Goal: Information Seeking & Learning: Learn about a topic

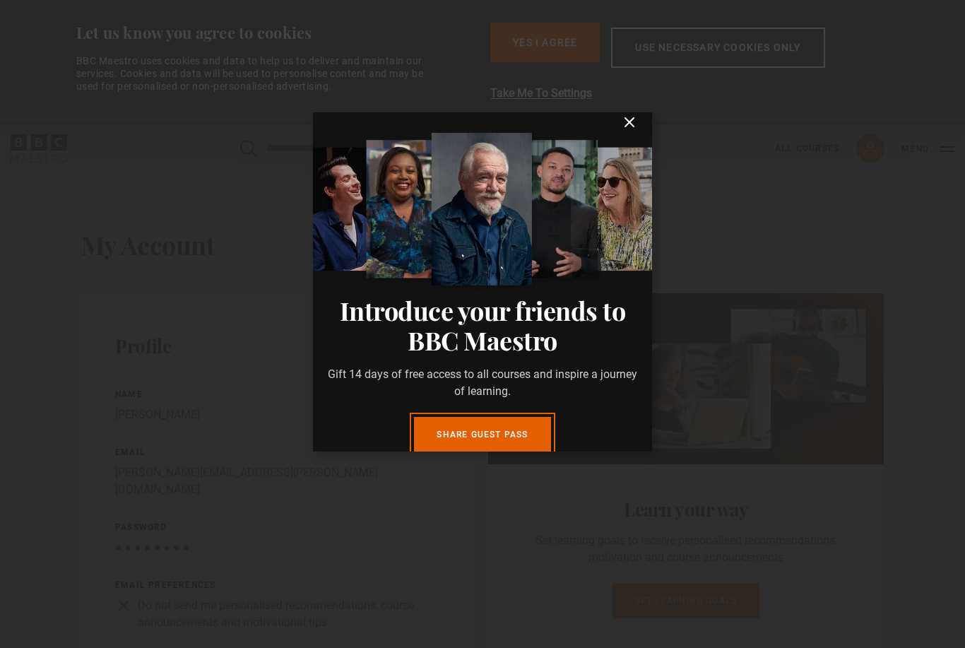
scroll to position [13, 0]
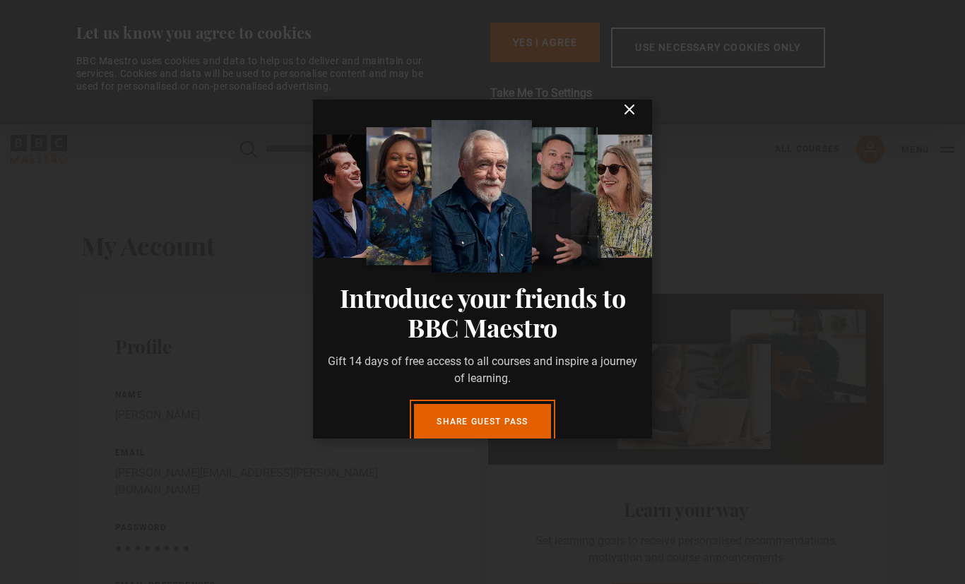
click at [636, 105] on icon "submit" at bounding box center [629, 109] width 17 height 17
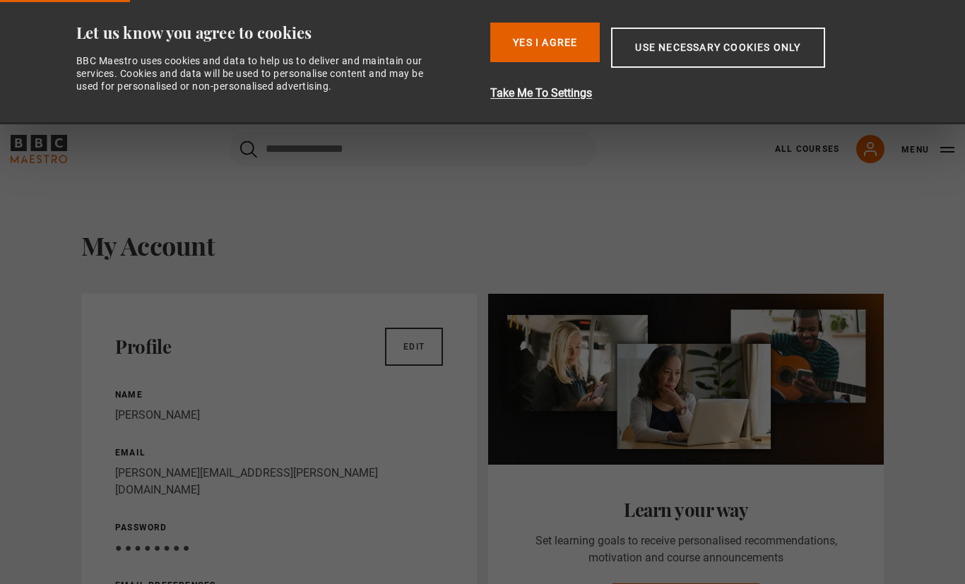
click at [563, 42] on button "Yes I Agree" at bounding box center [545, 43] width 110 height 40
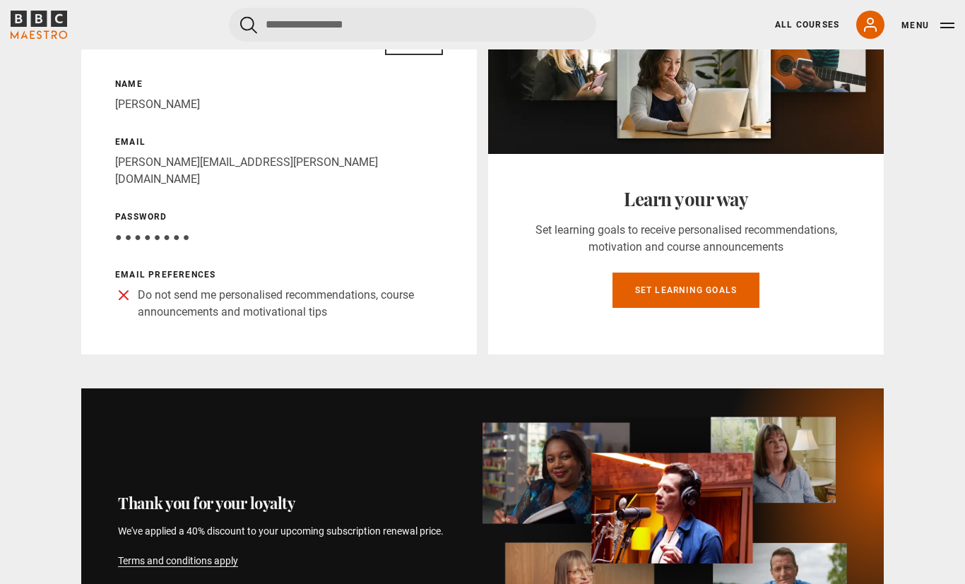
scroll to position [0, 0]
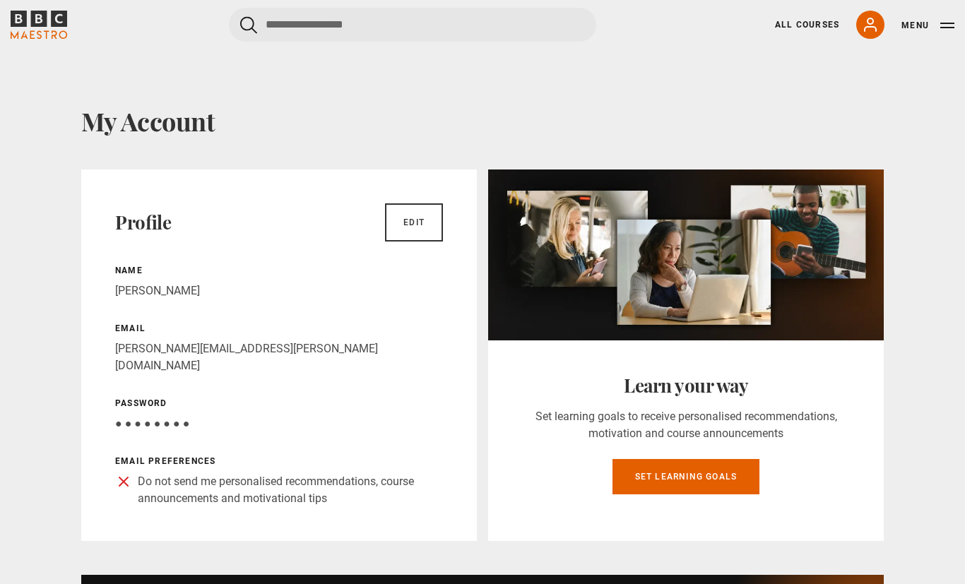
click at [787, 28] on link "All Courses" at bounding box center [807, 24] width 64 height 13
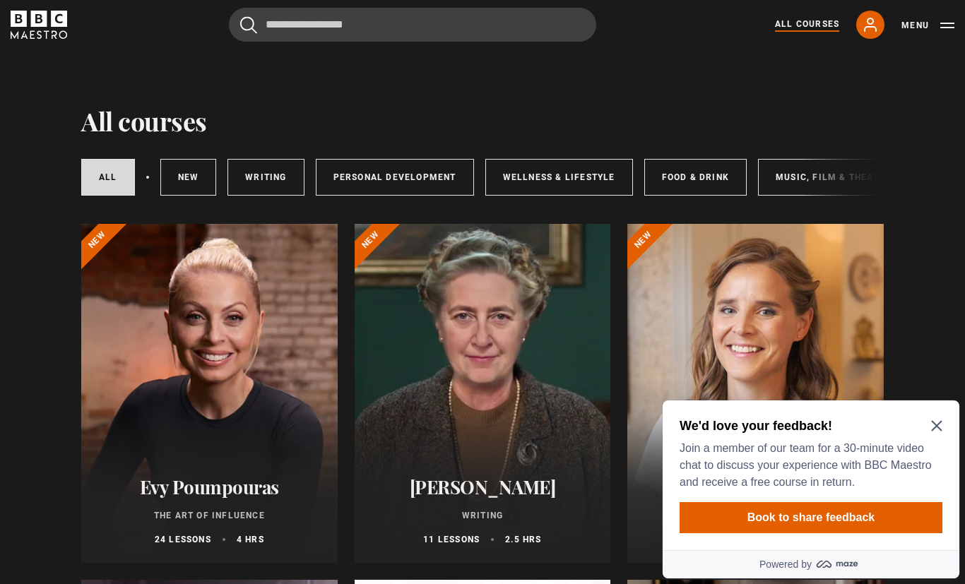
click at [931, 432] on icon "Close Maze Prompt" at bounding box center [936, 425] width 11 height 11
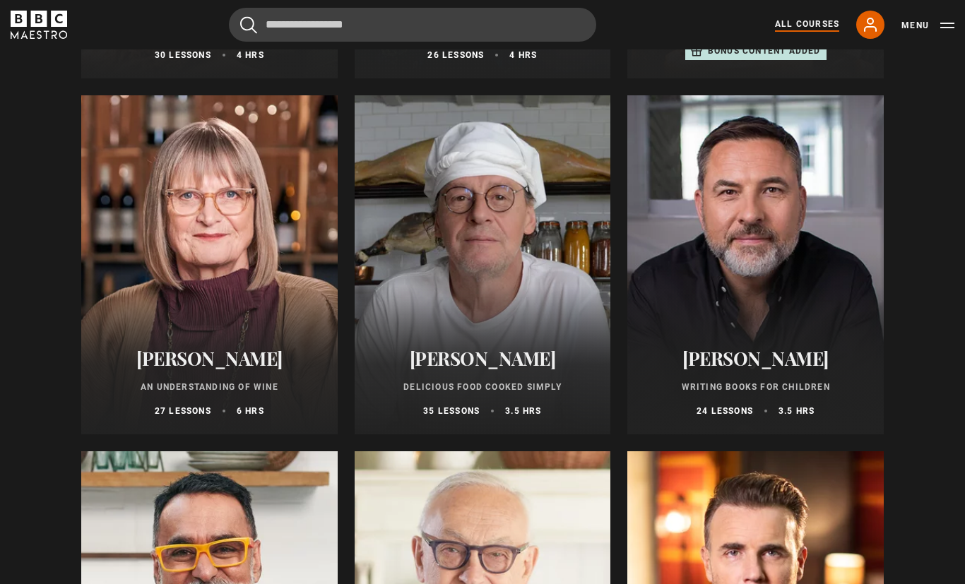
scroll to position [4759, 0]
click at [484, 368] on h2 "[PERSON_NAME]" at bounding box center [483, 358] width 223 height 22
click at [440, 265] on div at bounding box center [483, 264] width 257 height 339
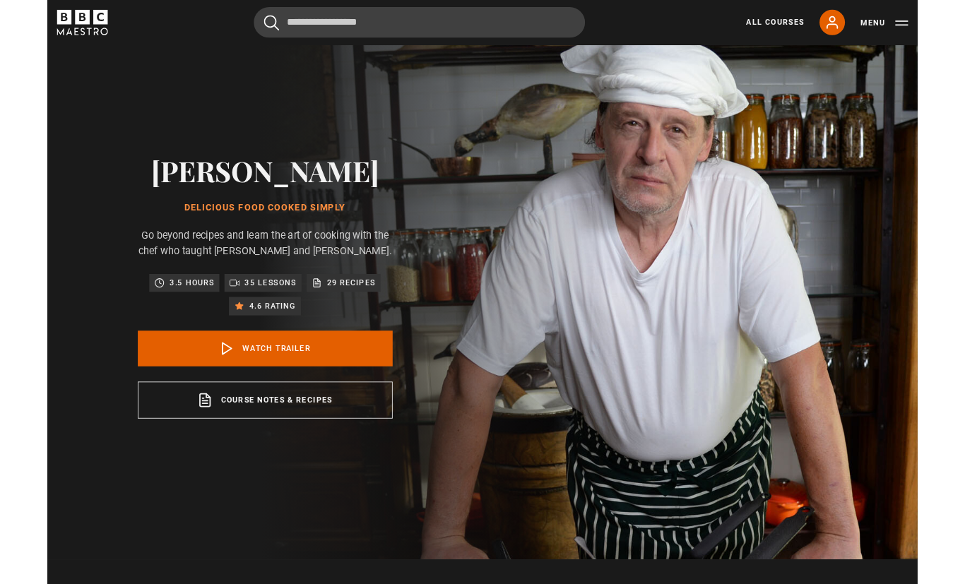
scroll to position [39, 0]
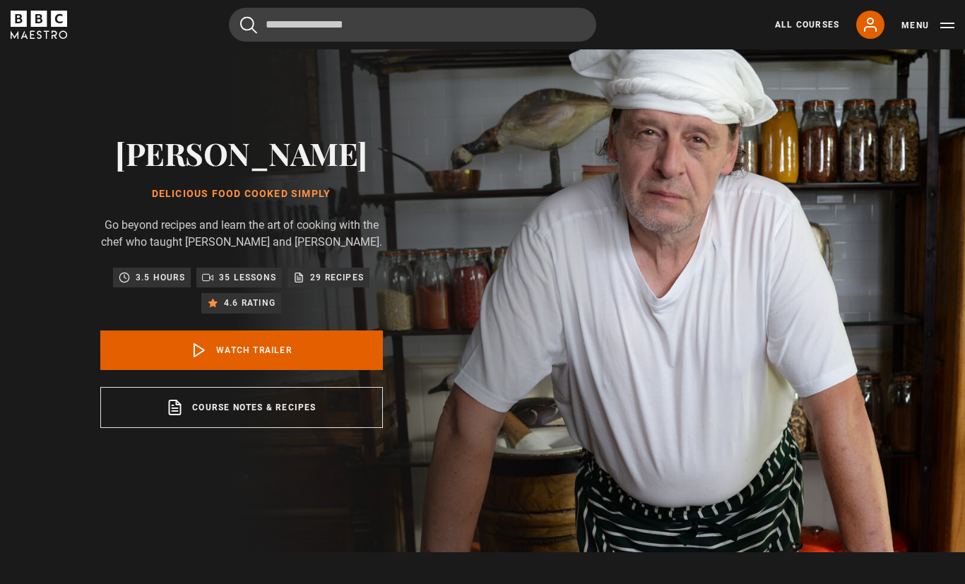
click at [128, 428] on link "Course notes & recipes opens in a new tab" at bounding box center [241, 407] width 283 height 41
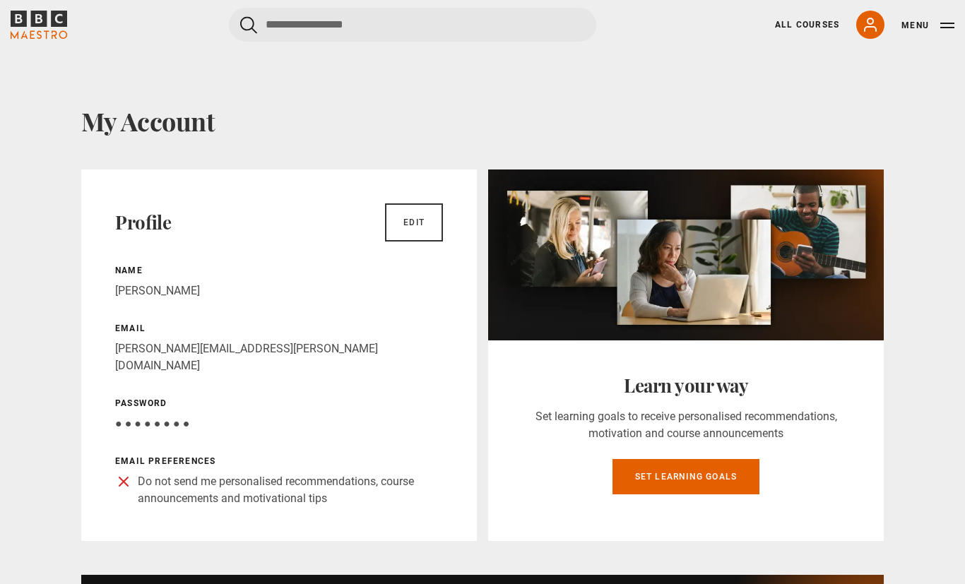
click at [793, 28] on link "All Courses" at bounding box center [807, 24] width 64 height 13
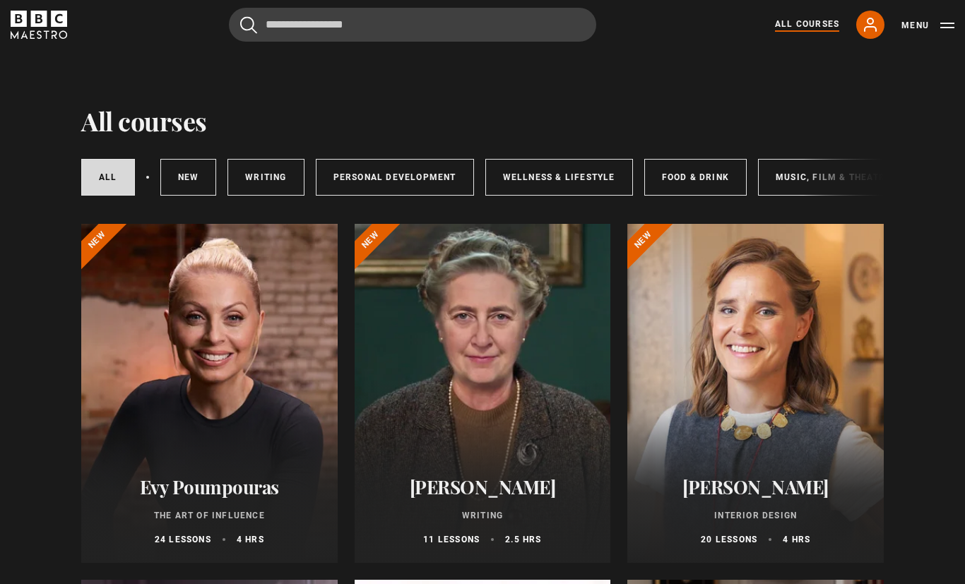
click at [194, 193] on link "New courses" at bounding box center [188, 177] width 57 height 37
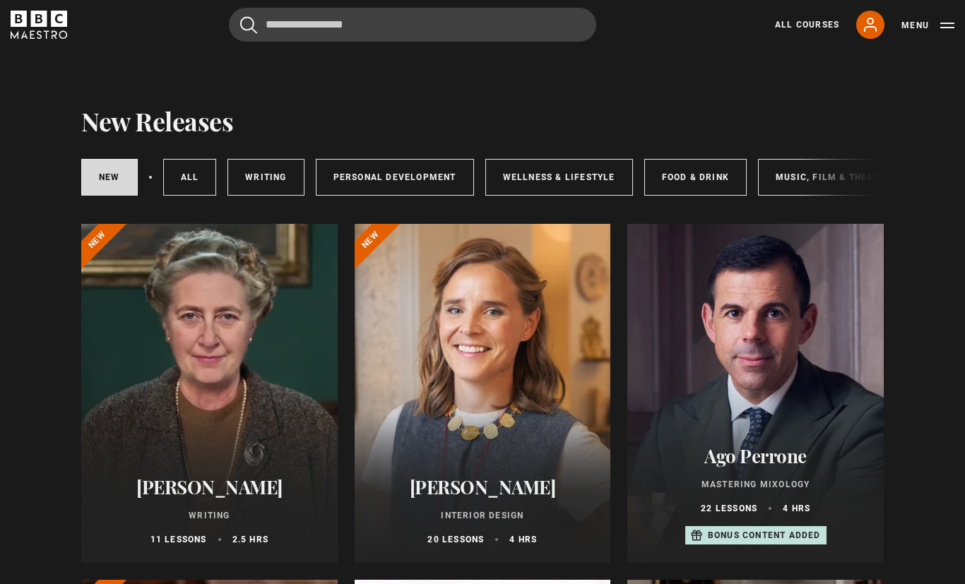
click at [685, 173] on link "Food & Drink" at bounding box center [695, 177] width 102 height 37
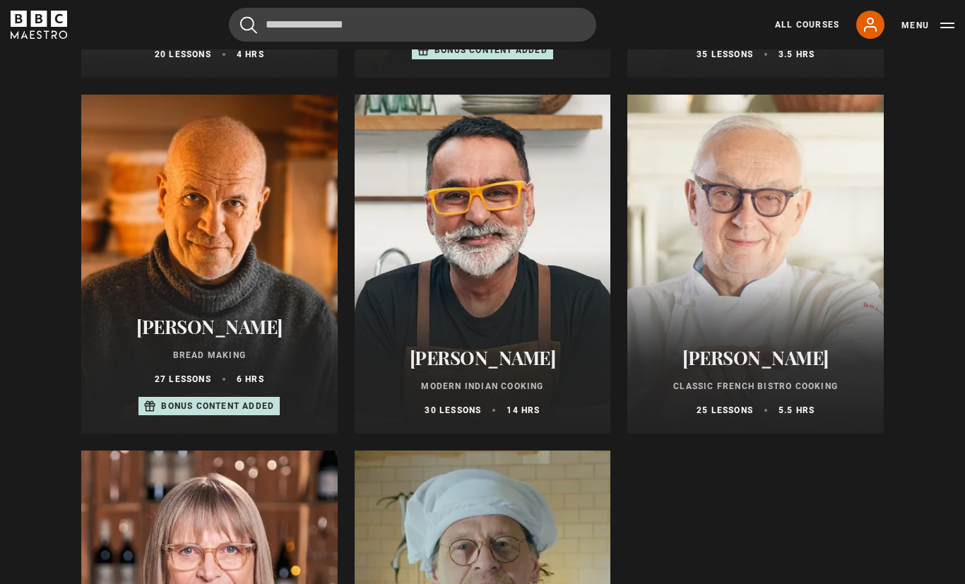
scroll to position [486, 0]
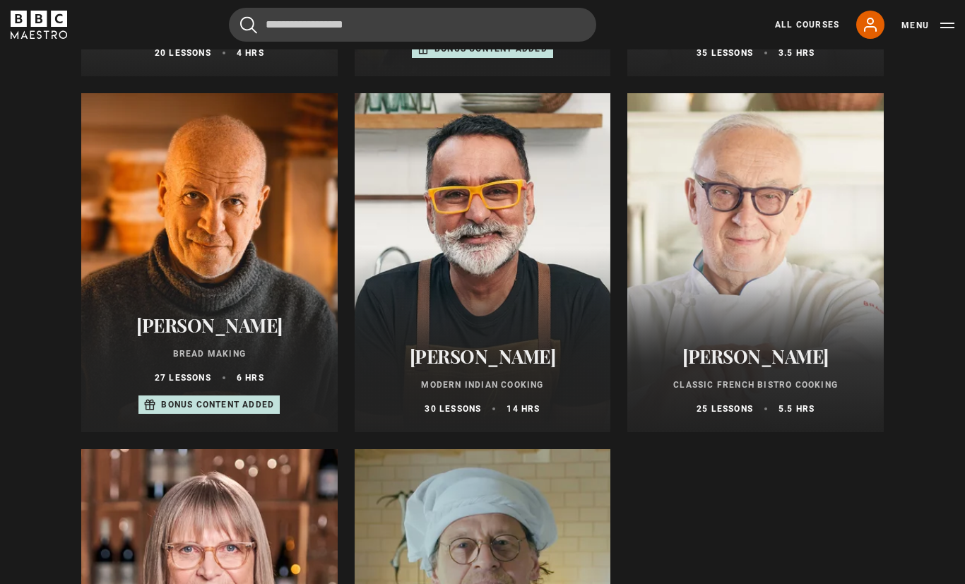
click at [798, 336] on div "Pierre Koffmann Classic French Bistro Cooking 25 lessons 5.5 hrs" at bounding box center [756, 381] width 257 height 104
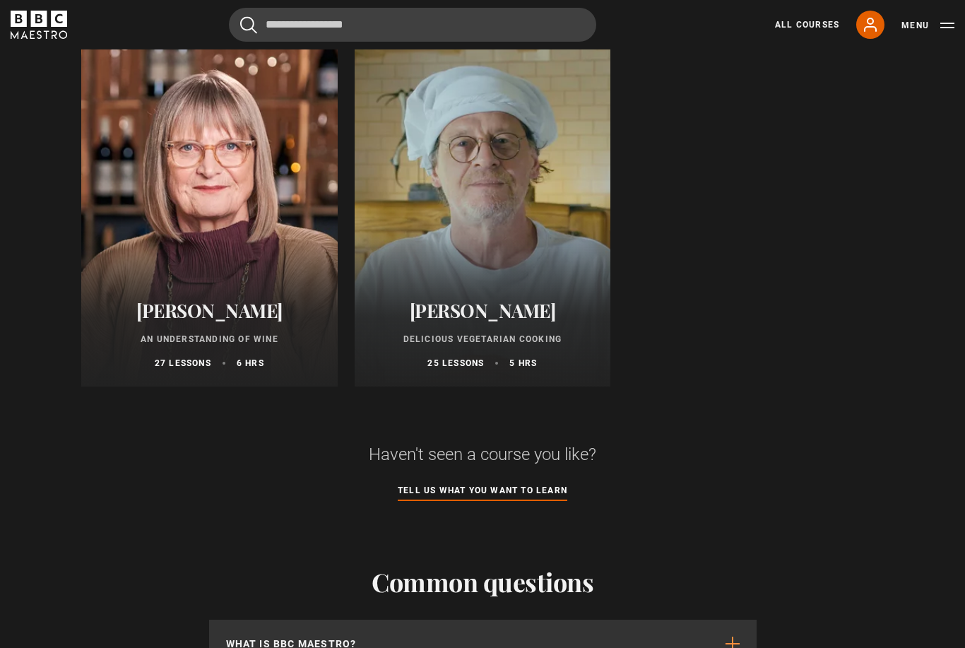
scroll to position [886, 0]
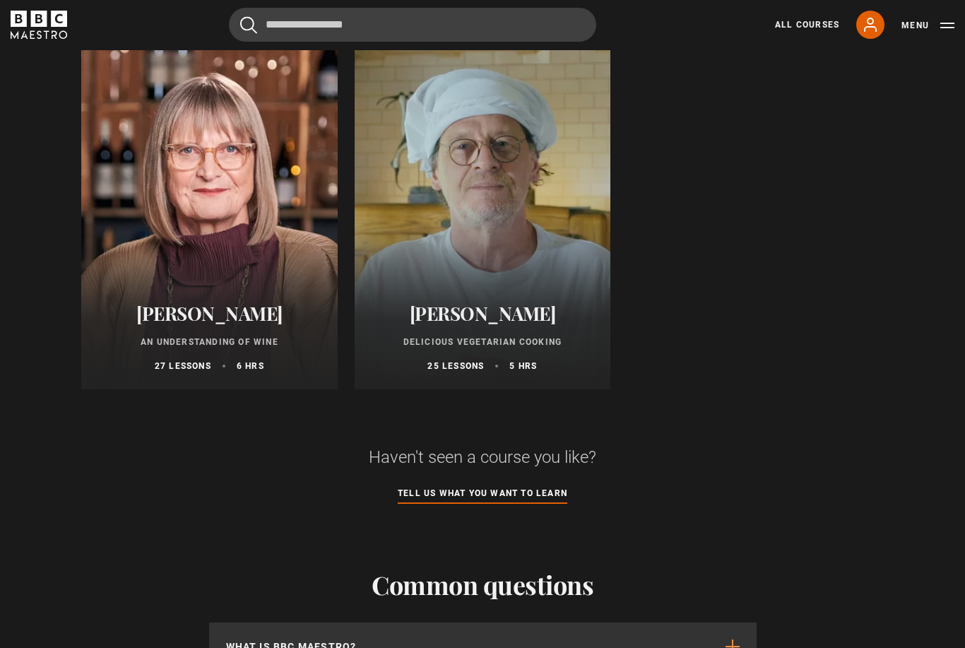
click at [179, 311] on h2 "[PERSON_NAME]" at bounding box center [209, 313] width 223 height 22
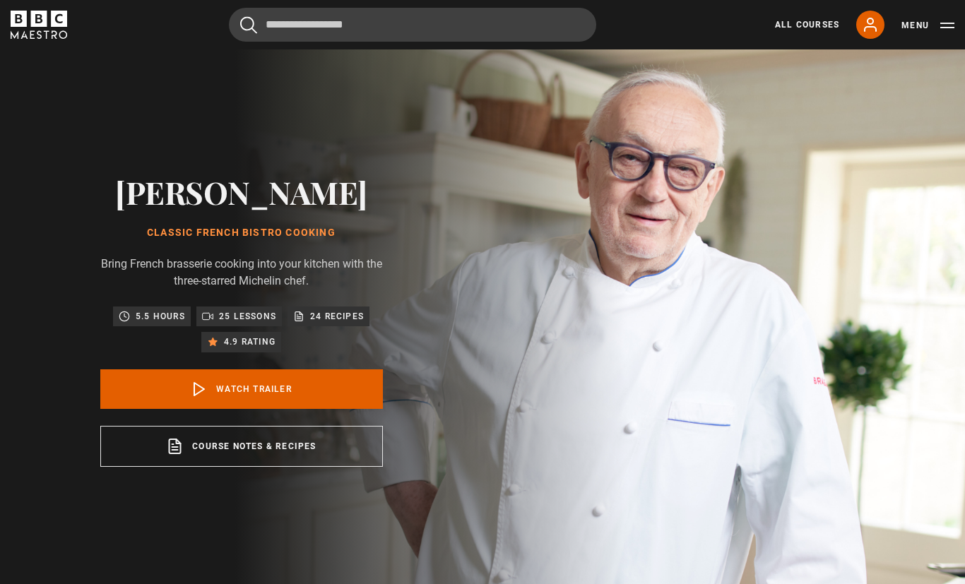
click at [295, 467] on link "Course notes & recipes opens in a new tab" at bounding box center [241, 446] width 283 height 41
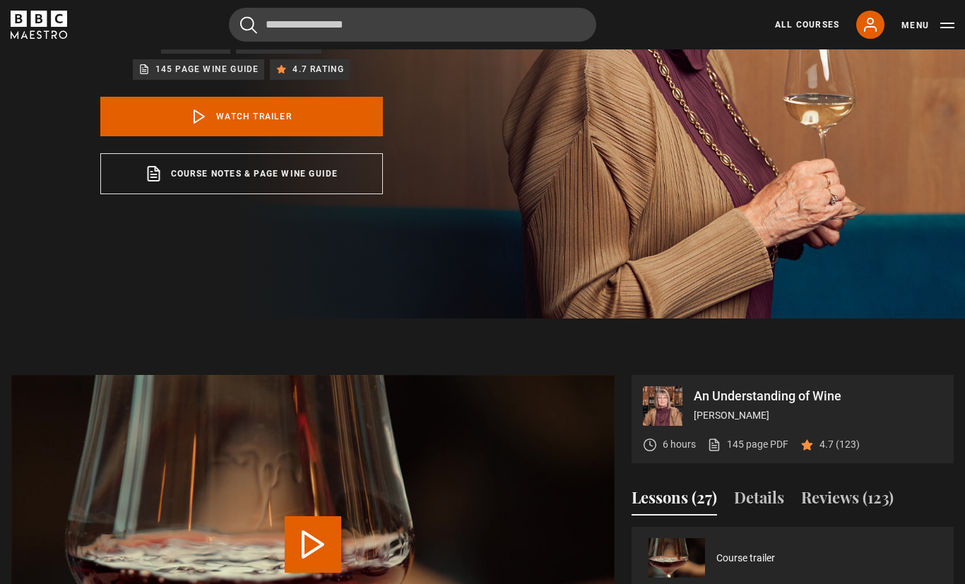
scroll to position [269, 0]
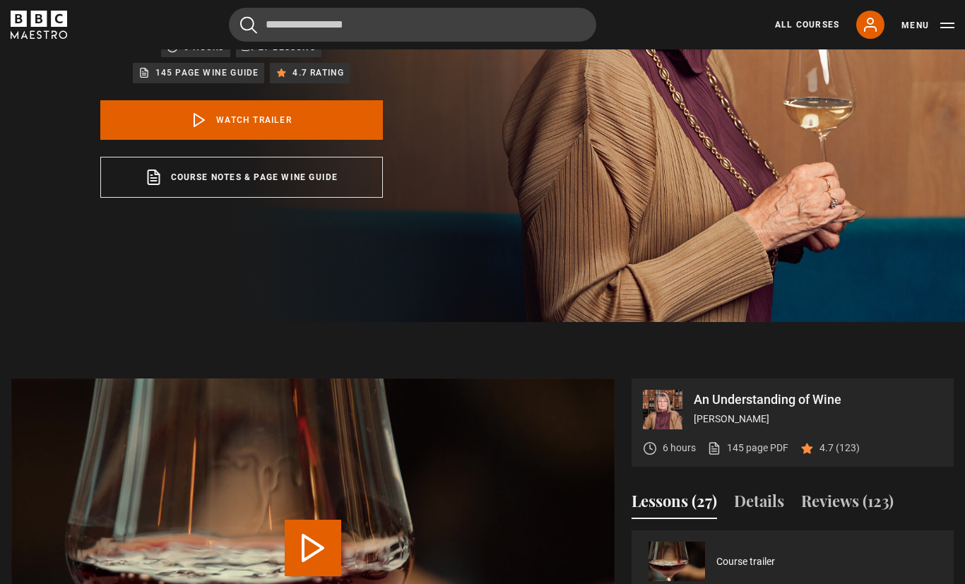
click at [328, 198] on link "Course notes & page wine guide opens in a new tab" at bounding box center [241, 177] width 283 height 41
